Goal: Navigation & Orientation: Find specific page/section

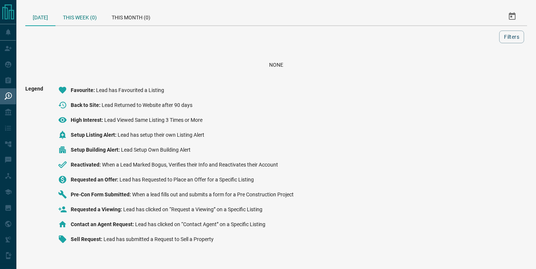
click at [88, 18] on div "This Week (0)" at bounding box center [79, 16] width 49 height 18
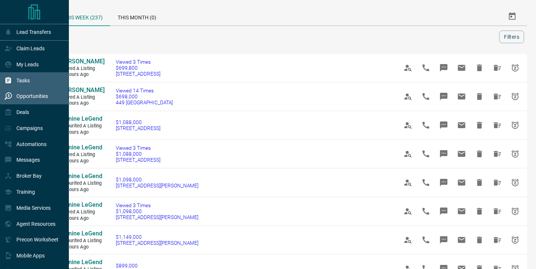
click at [33, 83] on div "Tasks" at bounding box center [34, 80] width 69 height 16
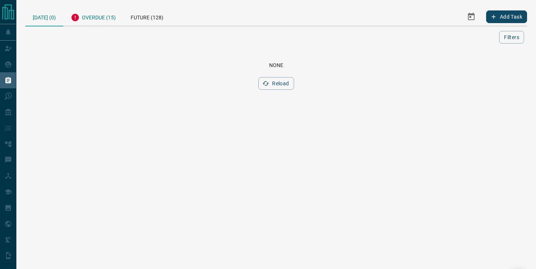
click at [101, 20] on div "Overdue (15)" at bounding box center [93, 16] width 60 height 18
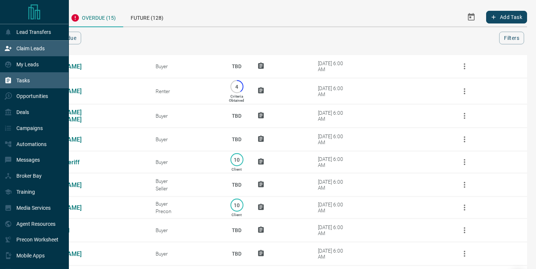
click at [37, 49] on p "Claim Leads" at bounding box center [30, 48] width 28 height 6
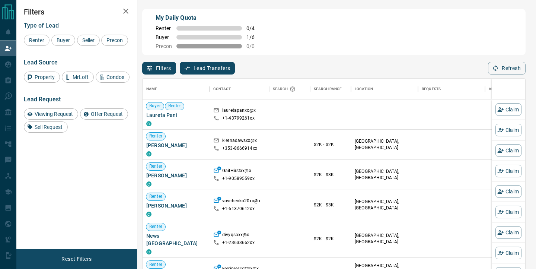
scroll to position [203, 383]
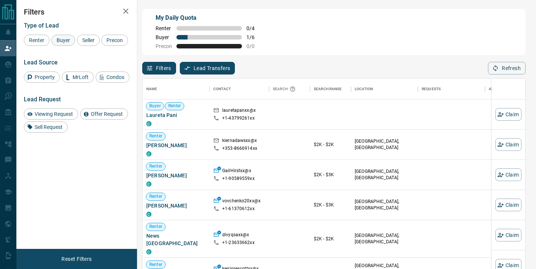
click at [62, 35] on div "Buyer" at bounding box center [63, 40] width 24 height 11
click at [89, 38] on span "Seller" at bounding box center [89, 40] width 18 height 6
